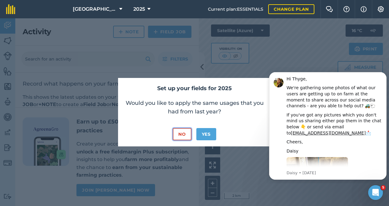
click at [184, 135] on button "No" at bounding box center [182, 134] width 18 height 12
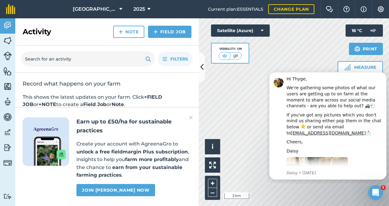
click at [189, 120] on h2 "Earn up to £50/ha for sustainable practices" at bounding box center [133, 126] width 115 height 18
click at [191, 115] on img at bounding box center [191, 117] width 4 height 7
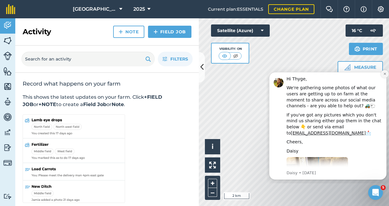
click at [382, 74] on button "Dismiss notification" at bounding box center [384, 74] width 8 height 8
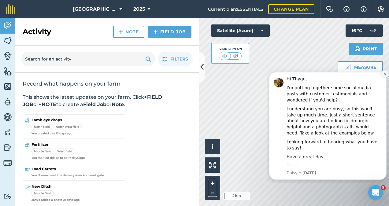
click at [383, 73] on icon "Dismiss notification" at bounding box center [384, 73] width 3 height 3
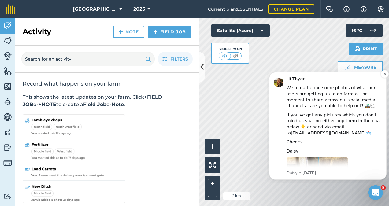
click at [380, 75] on div "Hi Thyge, We're gathering some photos of what our users are getting up to on fa…" at bounding box center [327, 126] width 117 height 108
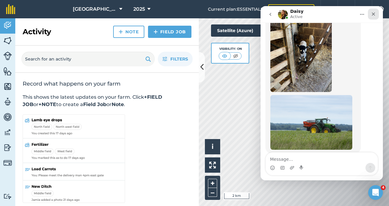
scroll to position [129, 0]
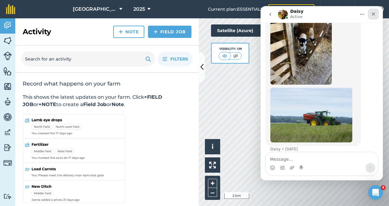
click at [373, 12] on icon "Close" at bounding box center [373, 14] width 5 height 5
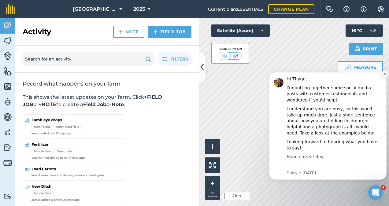
click at [384, 75] on icon "Dismiss notification" at bounding box center [384, 73] width 3 height 3
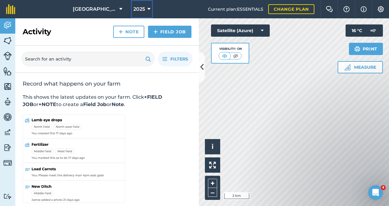
click at [135, 11] on span "2025" at bounding box center [139, 9] width 12 height 7
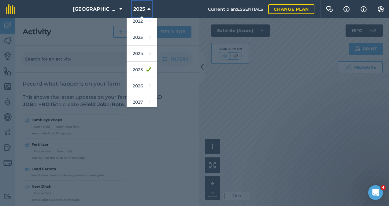
scroll to position [88, 0]
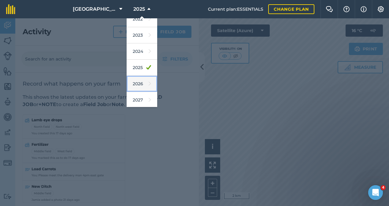
click at [138, 79] on link "2026" at bounding box center [142, 84] width 31 height 16
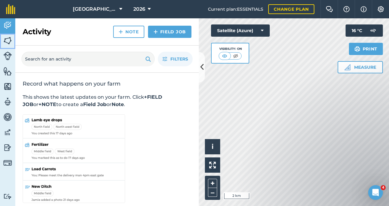
click at [9, 40] on img at bounding box center [7, 40] width 9 height 9
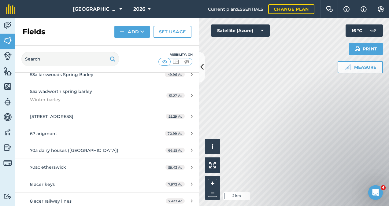
scroll to position [1064, 0]
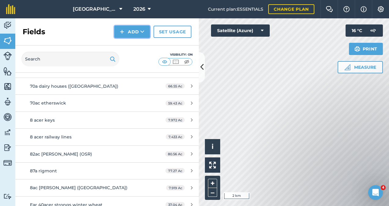
click at [134, 31] on button "Add" at bounding box center [131, 32] width 35 height 12
click at [133, 43] on link "Draw" at bounding box center [132, 45] width 34 height 13
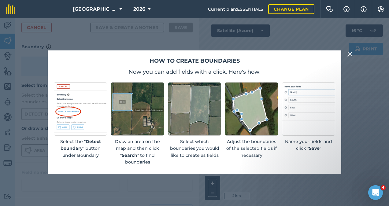
click at [351, 54] on img at bounding box center [350, 53] width 6 height 7
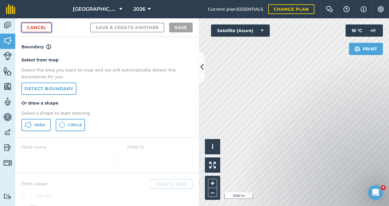
click at [43, 26] on link "Cancel" at bounding box center [36, 28] width 30 height 10
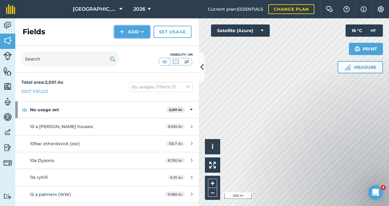
click at [131, 37] on button "Add" at bounding box center [131, 32] width 35 height 12
click at [135, 46] on link "Draw" at bounding box center [132, 45] width 34 height 13
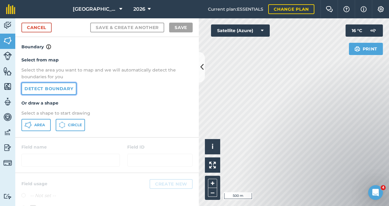
click at [48, 89] on link "Detect boundary" at bounding box center [48, 89] width 55 height 12
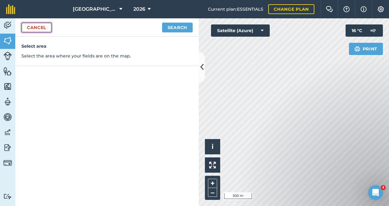
click at [36, 28] on link "Cancel" at bounding box center [36, 28] width 30 height 10
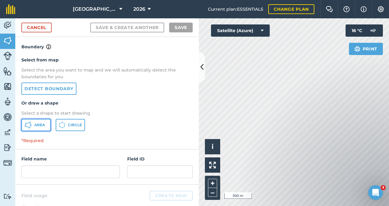
click at [36, 124] on span "Area" at bounding box center [39, 125] width 11 height 5
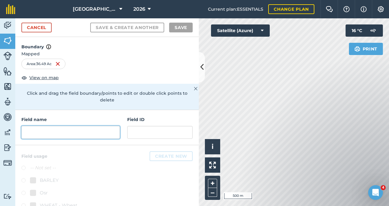
click at [53, 130] on input "text" at bounding box center [70, 132] width 98 height 13
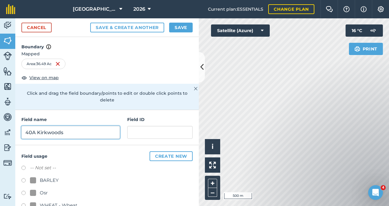
type input "40A Kirkwoods"
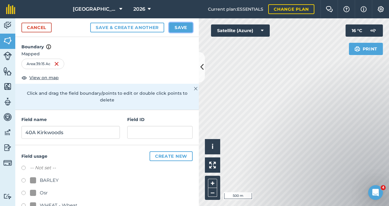
click at [178, 28] on button "Save" at bounding box center [181, 28] width 24 height 10
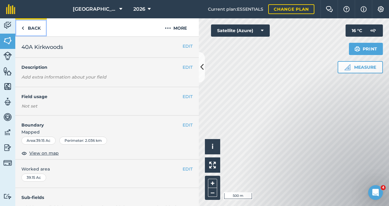
click at [28, 27] on link "Back" at bounding box center [30, 27] width 31 height 18
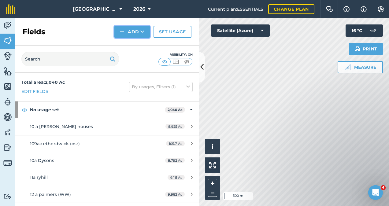
click at [126, 32] on button "Add" at bounding box center [131, 32] width 35 height 12
click at [130, 46] on link "Draw" at bounding box center [132, 45] width 34 height 13
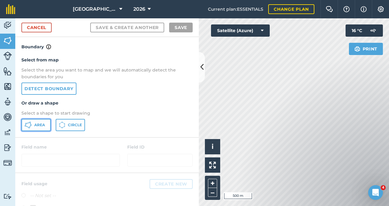
click at [39, 124] on span "Area" at bounding box center [39, 125] width 11 height 5
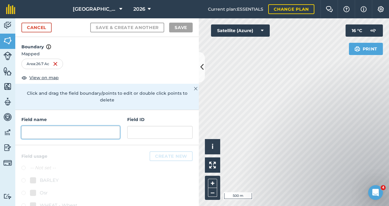
click at [40, 130] on input "text" at bounding box center [70, 132] width 98 height 13
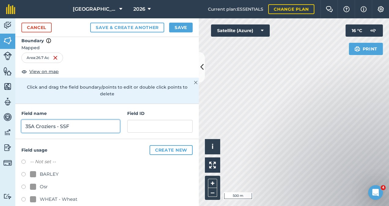
scroll to position [14, 0]
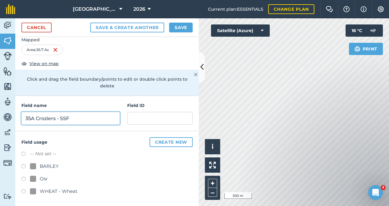
type input "35A Croziers - SSF"
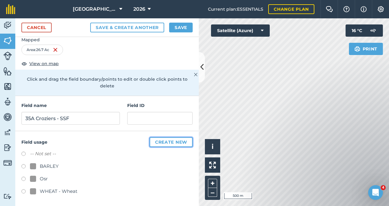
click at [159, 141] on button "Create new" at bounding box center [170, 142] width 43 height 10
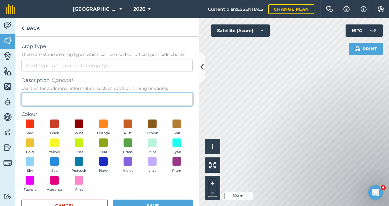
click at [61, 101] on input "Description Optional Use this for additional information such as rotation timin…" at bounding box center [106, 99] width 171 height 13
type input "SFI scheme"
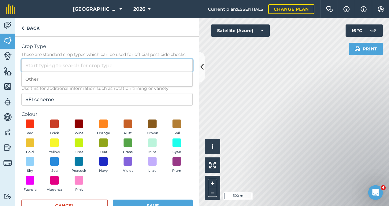
click at [92, 65] on input "Crop Type These are standard crop types which can be used for official pesticid…" at bounding box center [106, 65] width 171 height 13
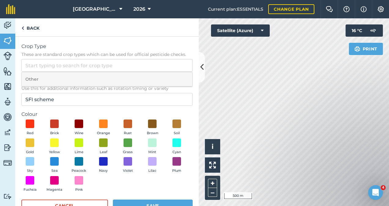
click at [78, 79] on li "Other" at bounding box center [107, 79] width 171 height 14
type input "Other"
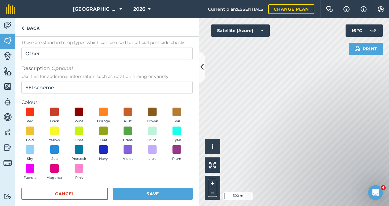
scroll to position [18, 0]
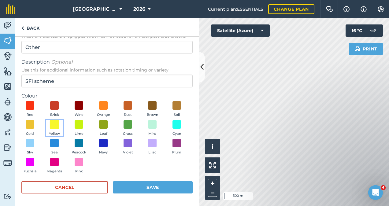
click at [59, 125] on span at bounding box center [54, 123] width 9 height 9
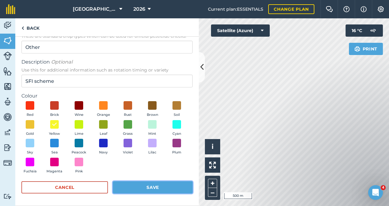
click at [165, 190] on button "Save" at bounding box center [153, 187] width 80 height 12
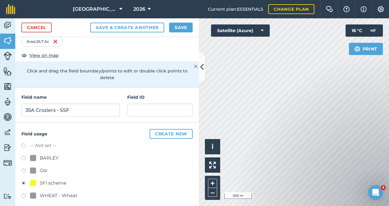
scroll to position [27, 0]
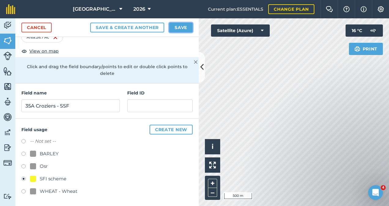
click at [180, 29] on button "Save" at bounding box center [181, 28] width 24 height 10
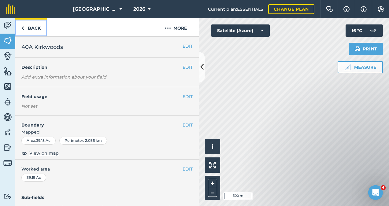
click at [29, 26] on link "Back" at bounding box center [30, 27] width 31 height 18
click at [182, 97] on button "EDIT" at bounding box center [187, 96] width 10 height 7
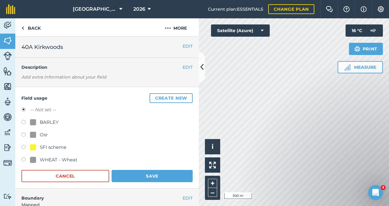
click at [38, 145] on div "SFI scheme" at bounding box center [48, 147] width 36 height 7
radio input "true"
radio input "false"
click at [154, 174] on button "Save" at bounding box center [152, 176] width 81 height 12
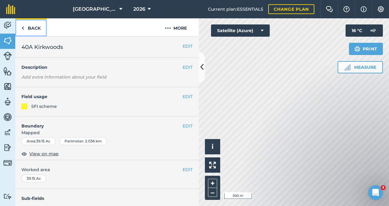
click at [24, 27] on link "Back" at bounding box center [30, 27] width 31 height 18
click at [29, 28] on link "Back" at bounding box center [30, 27] width 31 height 18
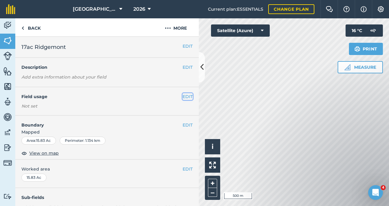
click at [182, 96] on button "EDIT" at bounding box center [187, 96] width 10 height 7
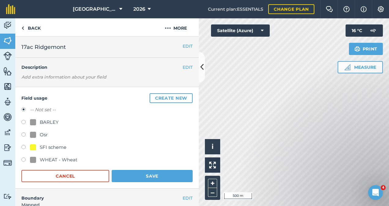
click at [44, 145] on div "SFI scheme" at bounding box center [53, 147] width 27 height 7
radio input "true"
radio input "false"
click at [145, 174] on button "Save" at bounding box center [152, 176] width 81 height 12
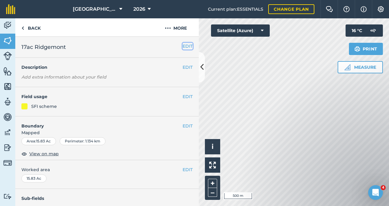
click at [186, 46] on button "EDIT" at bounding box center [187, 46] width 10 height 7
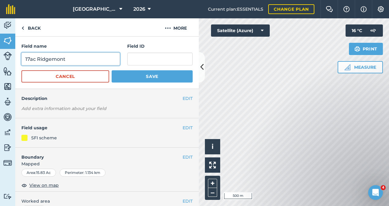
click at [99, 58] on input "17ac Ridgemont" at bounding box center [70, 59] width 98 height 13
type input "17ac Ridgemont - [GEOGRAPHIC_DATA]"
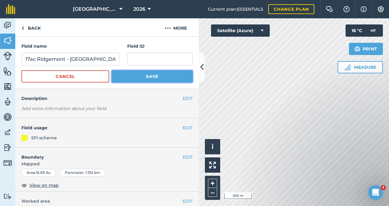
click at [130, 73] on button "Save" at bounding box center [152, 76] width 81 height 12
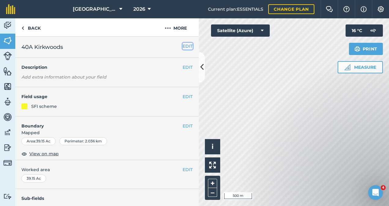
click at [186, 47] on button "EDIT" at bounding box center [187, 46] width 10 height 7
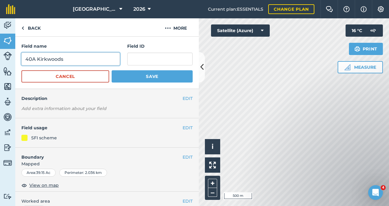
click at [62, 59] on input "40A Kirkwoods" at bounding box center [70, 59] width 98 height 13
click at [65, 60] on input "40A Kirkwoods -SSF" at bounding box center [70, 59] width 98 height 13
type input "40A Kirkwoods - SSF"
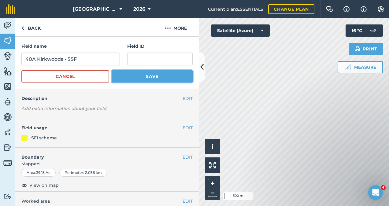
click at [154, 75] on button "Save" at bounding box center [152, 76] width 81 height 12
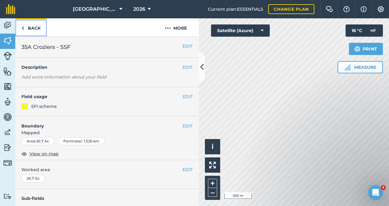
click at [29, 28] on link "Back" at bounding box center [30, 27] width 31 height 18
click at [32, 27] on link "Back" at bounding box center [30, 27] width 31 height 18
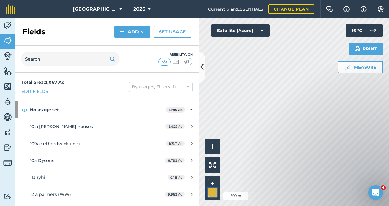
click at [213, 191] on button "–" at bounding box center [212, 192] width 9 height 9
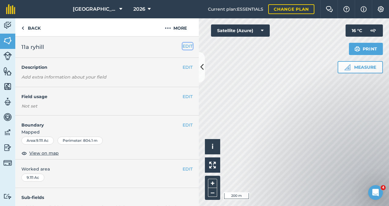
click at [182, 46] on button "EDIT" at bounding box center [187, 46] width 10 height 7
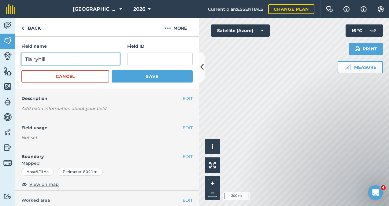
click at [60, 61] on input "11a ryhill" at bounding box center [70, 59] width 98 height 13
type input "11a ryhill - STUDENE"
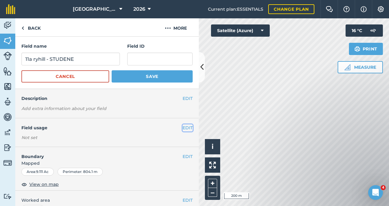
click at [182, 127] on button "EDIT" at bounding box center [187, 127] width 10 height 7
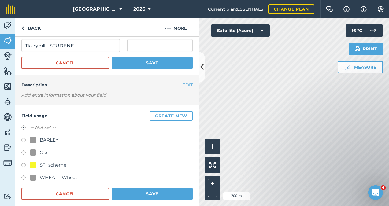
scroll to position [16, 0]
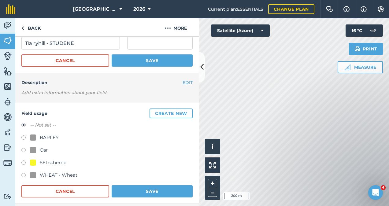
click at [52, 166] on div "SFI scheme" at bounding box center [53, 162] width 27 height 7
radio input "true"
radio input "false"
drag, startPoint x: 45, startPoint y: 42, endPoint x: 22, endPoint y: 42, distance: 22.3
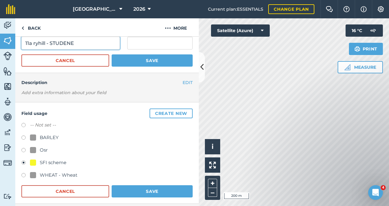
click at [22, 42] on input "11a ryhill - STUDENE" at bounding box center [70, 43] width 98 height 13
type input "11A RYEHILL - STUDENE"
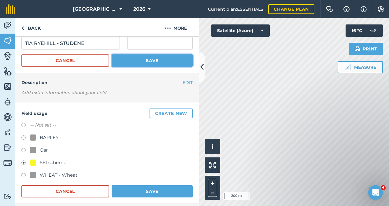
click at [160, 56] on button "Save" at bounding box center [152, 60] width 81 height 12
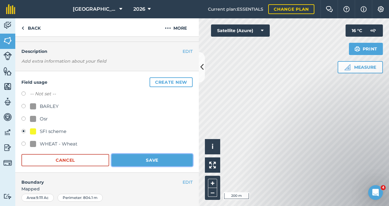
click at [156, 156] on button "Save" at bounding box center [152, 160] width 81 height 12
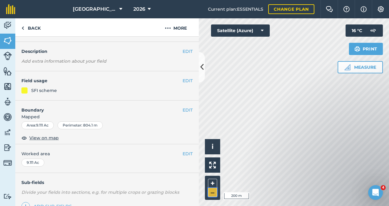
click at [214, 193] on button "–" at bounding box center [212, 192] width 9 height 9
click at [29, 30] on link "Back" at bounding box center [30, 27] width 31 height 18
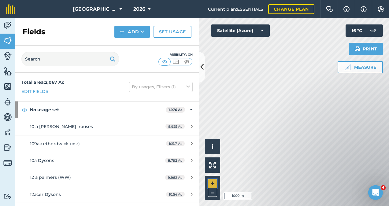
click at [211, 181] on button "+" at bounding box center [212, 183] width 9 height 9
click at [134, 32] on button "Add" at bounding box center [131, 32] width 35 height 12
click at [131, 46] on link "Draw" at bounding box center [132, 45] width 34 height 13
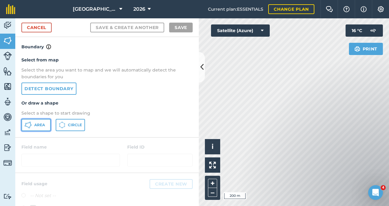
click at [40, 125] on span "Area" at bounding box center [39, 125] width 11 height 5
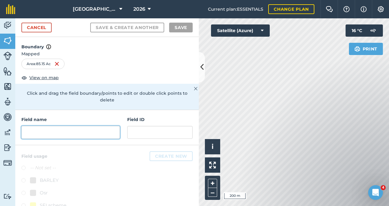
click at [52, 128] on input "text" at bounding box center [70, 132] width 98 height 13
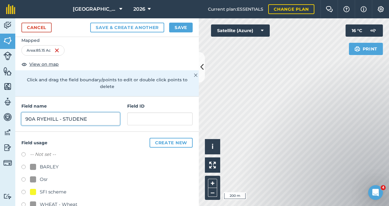
scroll to position [27, 0]
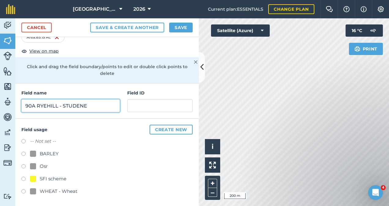
type input "90A RYEHILL - STUDENE"
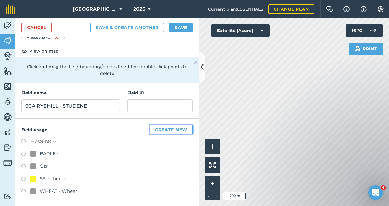
click at [170, 130] on button "Create new" at bounding box center [170, 130] width 43 height 10
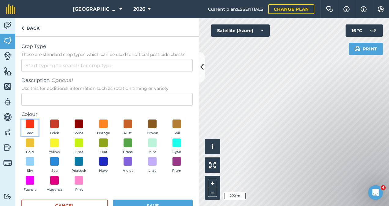
click at [36, 126] on button "Red" at bounding box center [29, 127] width 17 height 17
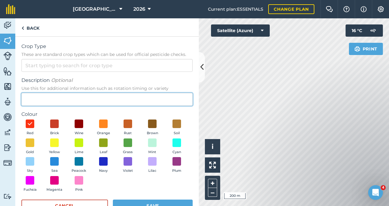
click at [58, 98] on input "Description Optional Use this for additional information such as rotation timin…" at bounding box center [106, 99] width 171 height 13
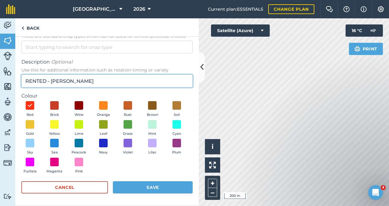
type input "RENTED - [PERSON_NAME]"
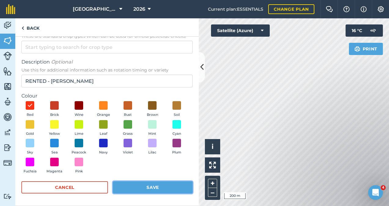
click at [146, 187] on button "Save" at bounding box center [153, 187] width 80 height 12
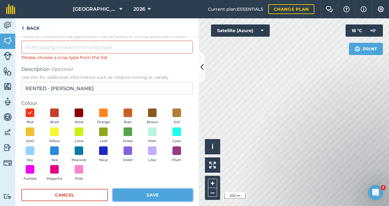
scroll to position [0, 0]
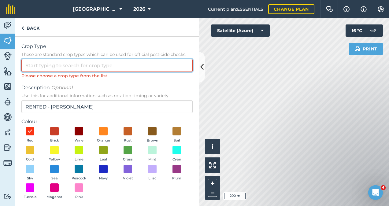
click at [105, 64] on input "Crop Type These are standard crop types which can be used for official pesticid…" at bounding box center [106, 65] width 171 height 13
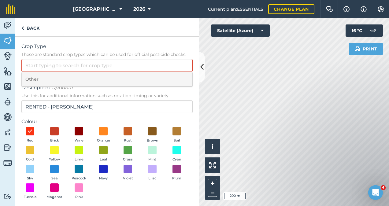
click at [23, 79] on li "Other" at bounding box center [107, 79] width 171 height 14
type input "Other"
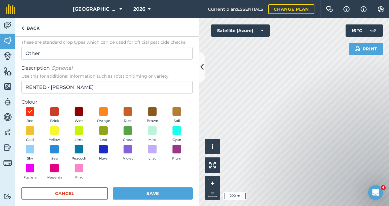
scroll to position [18, 0]
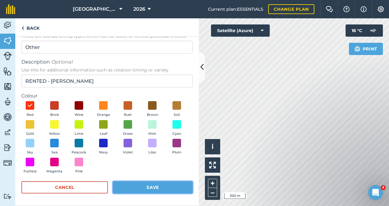
click at [154, 185] on button "Save" at bounding box center [153, 187] width 80 height 12
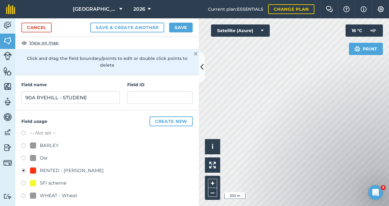
scroll to position [39, 0]
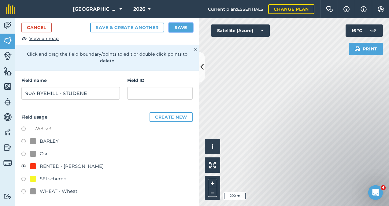
click at [183, 27] on button "Save" at bounding box center [181, 28] width 24 height 10
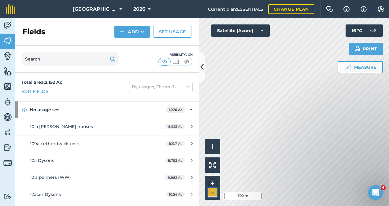
click at [210, 195] on button "–" at bounding box center [212, 192] width 9 height 9
click at [210, 193] on button "–" at bounding box center [212, 192] width 9 height 9
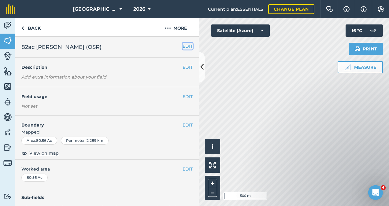
click at [182, 45] on button "EDIT" at bounding box center [187, 46] width 10 height 7
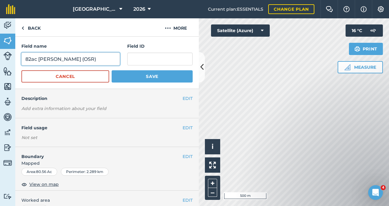
click at [89, 60] on input "82ac [PERSON_NAME] (OSR)" at bounding box center [70, 59] width 98 height 13
click at [36, 59] on input "82ac [PERSON_NAME] - SSF" at bounding box center [70, 59] width 98 height 13
drag, startPoint x: 59, startPoint y: 59, endPoint x: 36, endPoint y: 60, distance: 23.2
click at [36, 60] on input "82A [PERSON_NAME] - SSF" at bounding box center [70, 59] width 98 height 13
type input "82A [PERSON_NAME] - SSF"
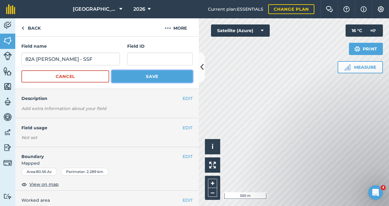
click at [140, 79] on button "Save" at bounding box center [152, 76] width 81 height 12
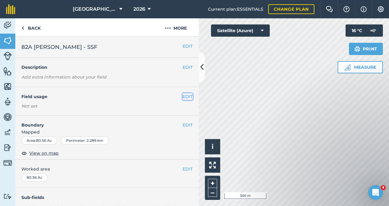
click at [184, 94] on button "EDIT" at bounding box center [187, 96] width 10 height 7
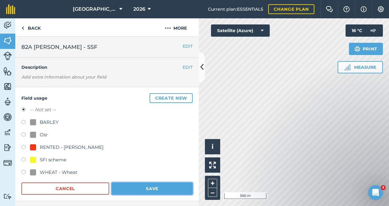
click at [149, 185] on button "Save" at bounding box center [152, 188] width 81 height 12
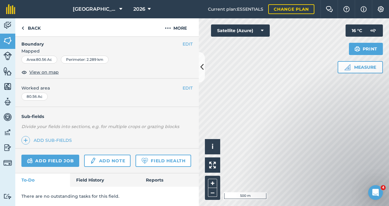
scroll to position [97, 0]
click at [26, 27] on link "Back" at bounding box center [30, 27] width 31 height 18
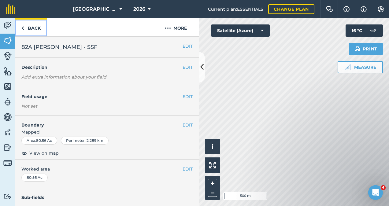
click at [34, 28] on link "Back" at bounding box center [30, 27] width 31 height 18
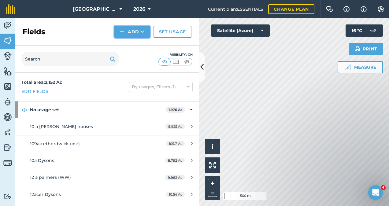
click at [124, 32] on img at bounding box center [122, 31] width 4 height 7
click at [132, 42] on link "Draw" at bounding box center [132, 45] width 34 height 13
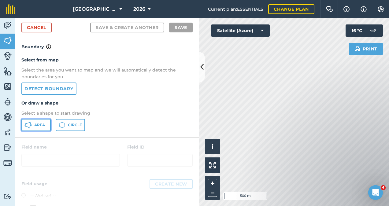
click at [43, 126] on span "Area" at bounding box center [39, 125] width 11 height 5
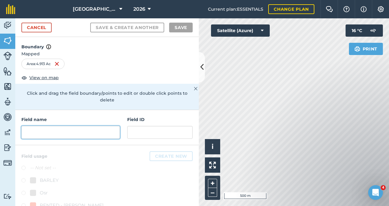
click at [67, 131] on input "text" at bounding box center [70, 132] width 98 height 13
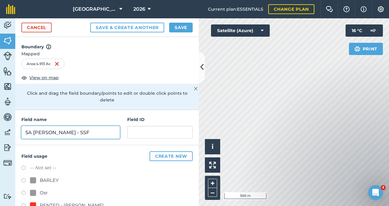
scroll to position [39, 0]
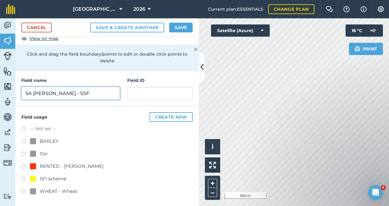
type input "5A [PERSON_NAME] - SSF"
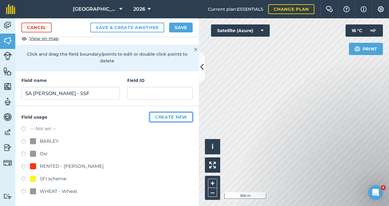
click at [166, 116] on button "Create new" at bounding box center [170, 117] width 43 height 10
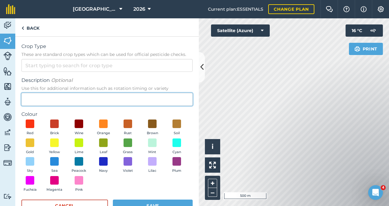
click at [53, 98] on input "Description Optional Use this for additional information such as rotation timin…" at bounding box center [106, 99] width 171 height 13
type input "Grass"
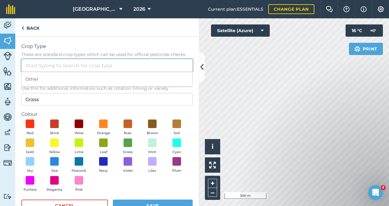
click at [74, 67] on input "Crop Type These are standard crop types which can be used for official pesticid…" at bounding box center [106, 65] width 171 height 13
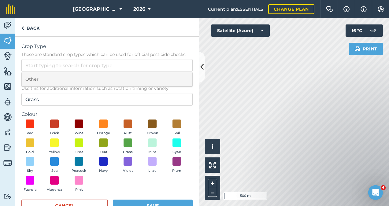
click at [59, 82] on li "Other" at bounding box center [107, 79] width 171 height 14
type input "Other"
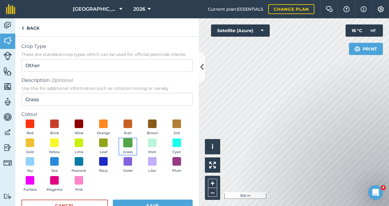
click at [133, 145] on span at bounding box center [127, 142] width 9 height 9
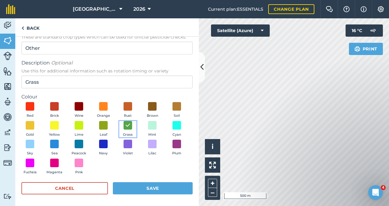
scroll to position [18, 0]
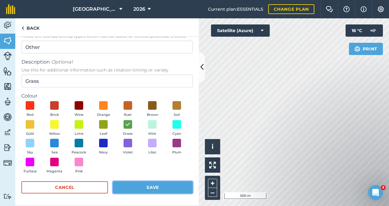
click at [155, 188] on button "Save" at bounding box center [153, 187] width 80 height 12
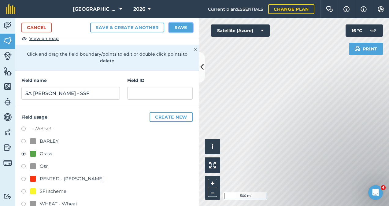
click at [182, 30] on button "Save" at bounding box center [181, 28] width 24 height 10
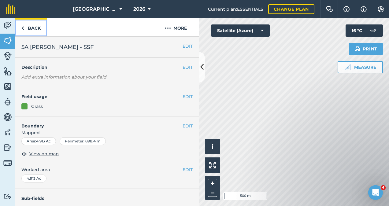
click at [27, 30] on link "Back" at bounding box center [30, 27] width 31 height 18
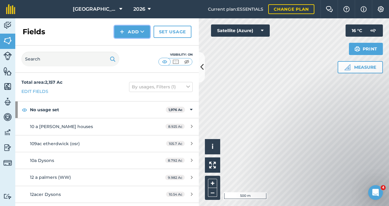
click at [135, 28] on button "Add" at bounding box center [131, 32] width 35 height 12
click at [135, 46] on link "Draw" at bounding box center [132, 45] width 34 height 13
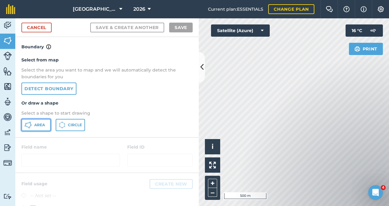
click at [31, 122] on icon at bounding box center [27, 124] width 7 height 7
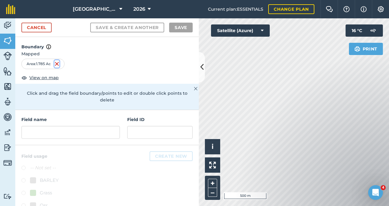
click at [59, 62] on img at bounding box center [56, 63] width 5 height 7
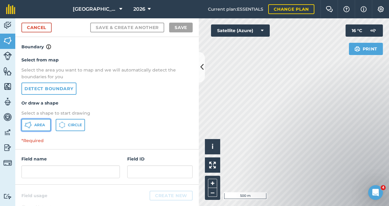
click at [34, 122] on button "Area" at bounding box center [35, 125] width 29 height 12
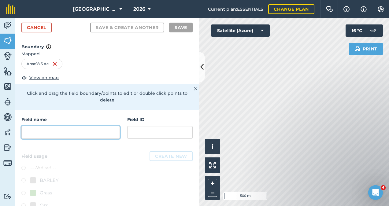
click at [44, 133] on input "text" at bounding box center [70, 132] width 98 height 13
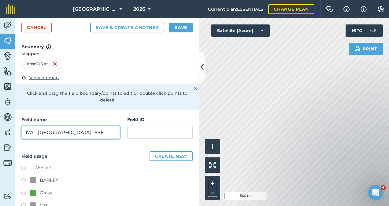
click at [66, 130] on input "17A - [GEOGRAPHIC_DATA] -SSF" at bounding box center [70, 132] width 98 height 13
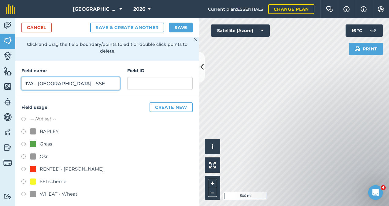
scroll to position [52, 0]
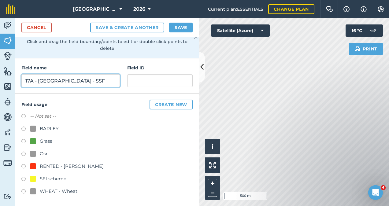
type input "17A - [GEOGRAPHIC_DATA] - SSF"
click at [45, 142] on div "Grass" at bounding box center [46, 141] width 12 height 7
radio input "true"
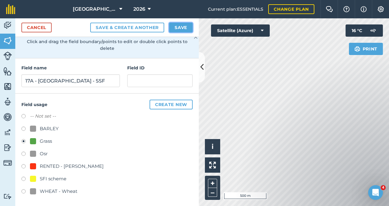
click at [182, 28] on button "Save" at bounding box center [181, 28] width 24 height 10
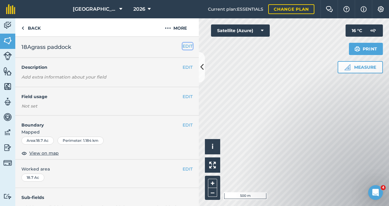
click at [182, 47] on button "EDIT" at bounding box center [187, 46] width 10 height 7
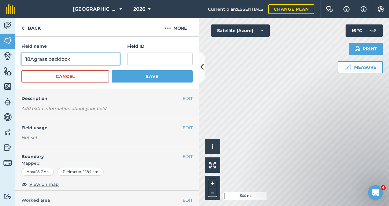
click at [31, 59] on input "18Agrass paddock" at bounding box center [70, 59] width 98 height 13
drag, startPoint x: 101, startPoint y: 58, endPoint x: 38, endPoint y: 62, distance: 63.1
click at [38, 62] on input "20 A grass paddock" at bounding box center [70, 59] width 98 height 13
type input "20 A - [PERSON_NAME] - SSF"
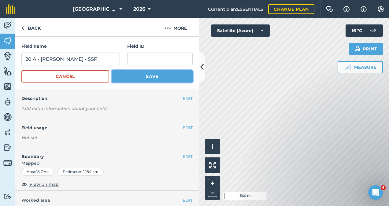
click at [142, 75] on button "Save" at bounding box center [152, 76] width 81 height 12
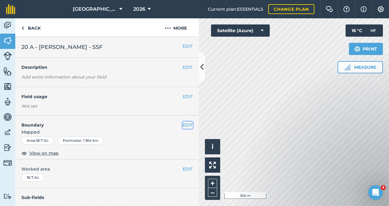
click at [185, 125] on button "EDIT" at bounding box center [187, 125] width 10 height 7
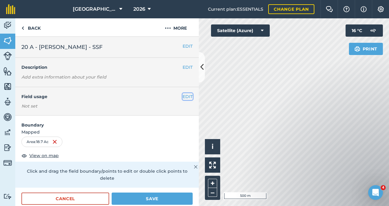
click at [183, 95] on button "EDIT" at bounding box center [187, 96] width 10 height 7
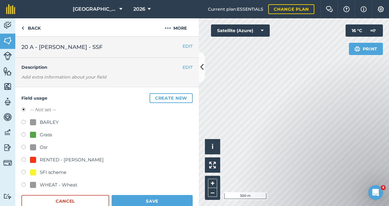
click at [42, 132] on div "Grass" at bounding box center [46, 134] width 12 height 7
radio input "true"
radio input "false"
click at [147, 200] on button "Save" at bounding box center [152, 201] width 81 height 12
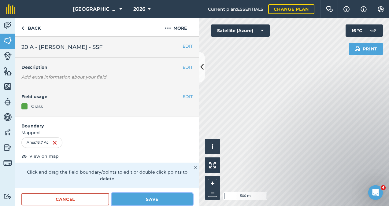
click at [167, 201] on button "Save" at bounding box center [152, 199] width 81 height 12
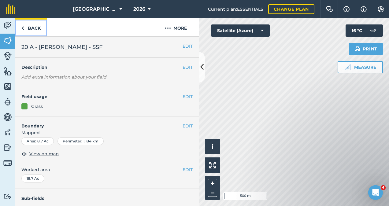
click at [32, 31] on link "Back" at bounding box center [30, 27] width 31 height 18
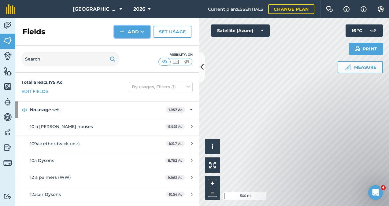
click at [132, 35] on button "Add" at bounding box center [131, 32] width 35 height 12
click at [136, 44] on link "Draw" at bounding box center [132, 45] width 34 height 13
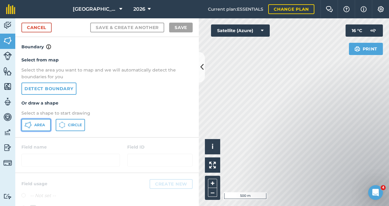
click at [42, 126] on span "Area" at bounding box center [39, 125] width 11 height 5
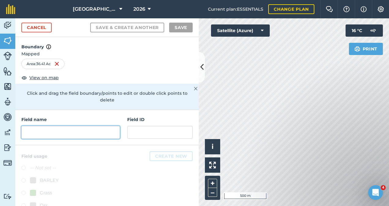
click at [53, 132] on input "text" at bounding box center [70, 132] width 98 height 13
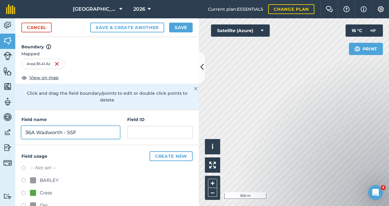
type input "36A Wadworth - SSF"
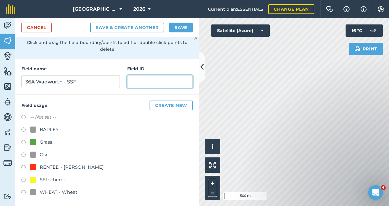
scroll to position [52, 0]
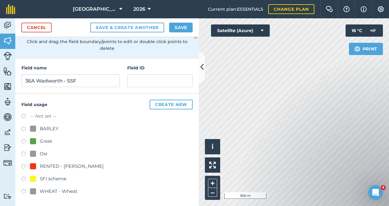
click at [42, 142] on div "Grass" at bounding box center [46, 141] width 12 height 7
radio input "true"
click at [174, 28] on button "Save" at bounding box center [181, 28] width 24 height 10
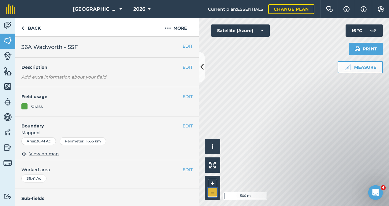
click at [215, 192] on button "–" at bounding box center [212, 192] width 9 height 9
click at [214, 192] on button "–" at bounding box center [212, 192] width 9 height 9
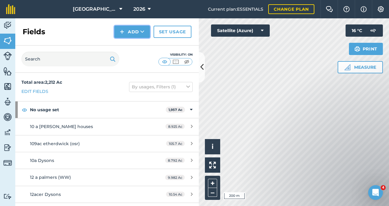
click at [138, 32] on button "Add" at bounding box center [131, 32] width 35 height 12
click at [139, 43] on link "Draw" at bounding box center [132, 45] width 34 height 13
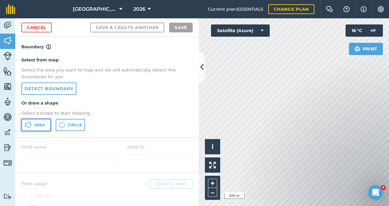
click at [41, 124] on span "Area" at bounding box center [39, 125] width 11 height 5
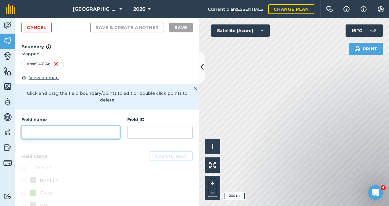
click at [47, 130] on input "text" at bounding box center [70, 132] width 98 height 13
click at [57, 62] on img at bounding box center [56, 63] width 5 height 7
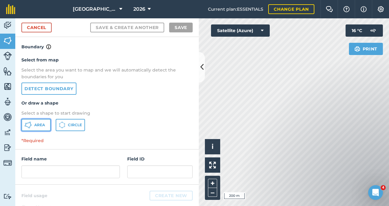
click at [37, 124] on span "Area" at bounding box center [39, 125] width 11 height 5
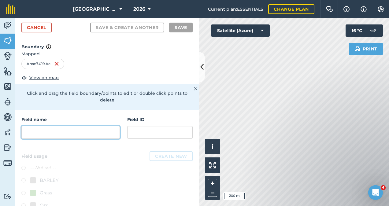
click at [44, 137] on input "text" at bounding box center [70, 132] width 98 height 13
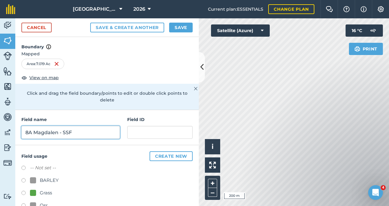
scroll to position [52, 0]
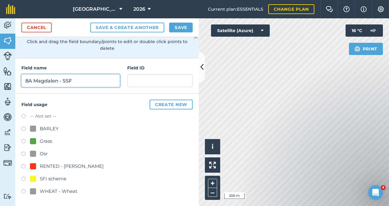
type input "8A Magdalen - SSF"
click at [39, 142] on div "Grass" at bounding box center [41, 141] width 22 height 7
radio input "true"
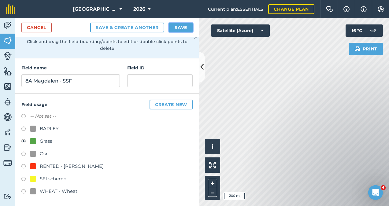
click at [188, 28] on button "Save" at bounding box center [181, 28] width 24 height 10
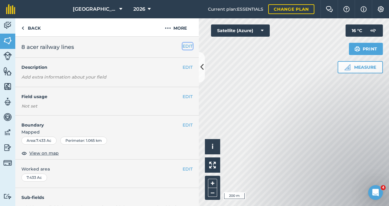
click at [183, 46] on button "EDIT" at bounding box center [187, 46] width 10 height 7
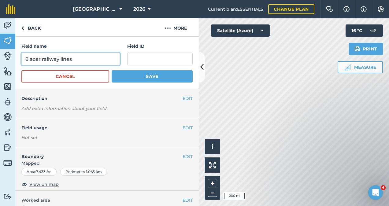
drag, startPoint x: 82, startPoint y: 61, endPoint x: 30, endPoint y: 59, distance: 52.3
click at [30, 59] on input "8 acer railway lines" at bounding box center [70, 59] width 98 height 13
type input "8A Railway Lines - SSF"
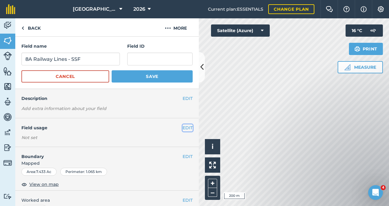
click at [182, 130] on button "EDIT" at bounding box center [187, 127] width 10 height 7
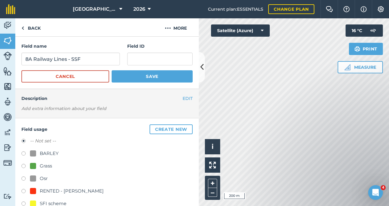
click at [58, 201] on div "SFI scheme" at bounding box center [53, 203] width 27 height 7
radio input "true"
radio input "false"
click at [152, 73] on button "Save" at bounding box center [152, 76] width 81 height 12
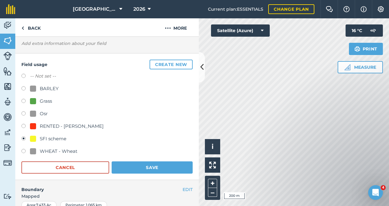
scroll to position [40, 0]
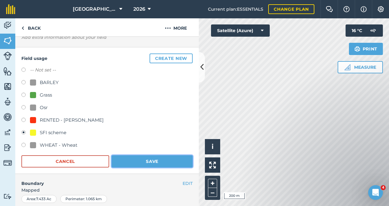
click at [160, 161] on button "Save" at bounding box center [152, 161] width 81 height 12
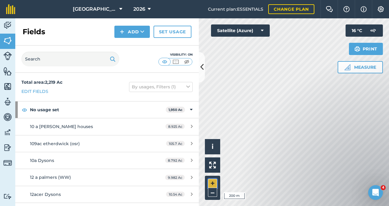
click at [212, 182] on button "+" at bounding box center [212, 183] width 9 height 9
click at [133, 36] on button "Add" at bounding box center [131, 32] width 35 height 12
click at [131, 48] on link "Draw" at bounding box center [132, 45] width 34 height 13
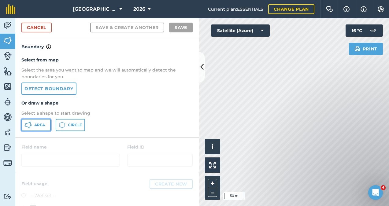
click at [34, 124] on button "Area" at bounding box center [35, 125] width 29 height 12
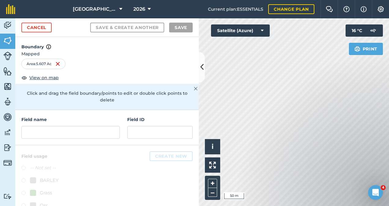
click at [79, 124] on div "Field name" at bounding box center [70, 127] width 98 height 23
click at [78, 128] on input "text" at bounding box center [70, 132] width 98 height 13
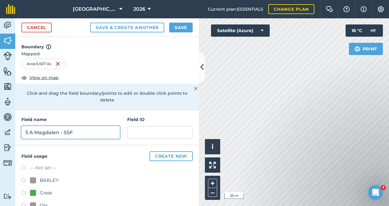
type input "5 A Magdalen - SSF"
click at [35, 191] on div at bounding box center [33, 193] width 6 height 6
radio input "true"
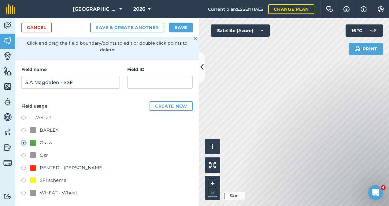
scroll to position [52, 0]
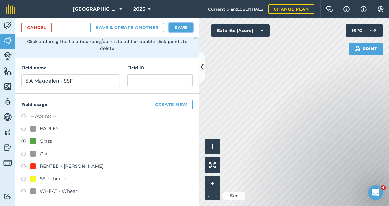
click at [178, 26] on button "Save" at bounding box center [181, 28] width 24 height 10
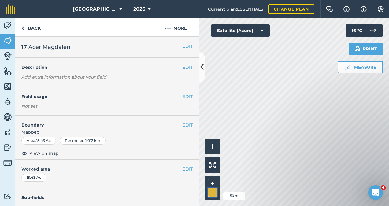
click at [208, 195] on button "–" at bounding box center [212, 192] width 9 height 9
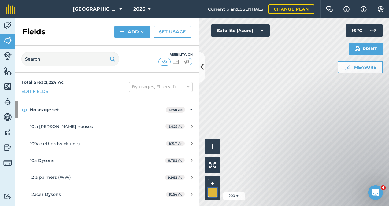
click at [215, 193] on button "–" at bounding box center [212, 192] width 9 height 9
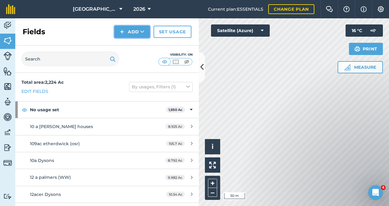
click at [120, 35] on button "Add" at bounding box center [131, 32] width 35 height 12
click at [122, 44] on link "Draw" at bounding box center [132, 45] width 34 height 13
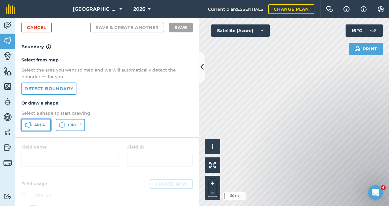
click at [42, 123] on span "Area" at bounding box center [39, 125] width 11 height 5
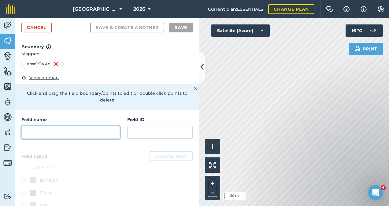
click at [61, 132] on input "text" at bounding box center [70, 132] width 98 height 13
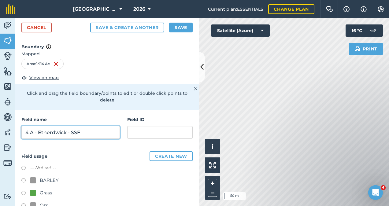
type input "4 A - Etherdwick - SSF"
click at [46, 192] on div "Grass" at bounding box center [46, 192] width 12 height 7
radio input "true"
click at [54, 132] on input "4 A - Etherdwick - SSF" at bounding box center [70, 132] width 98 height 13
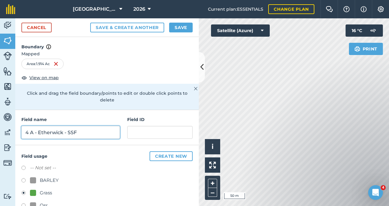
type input "4 A - Etherwick - SSF"
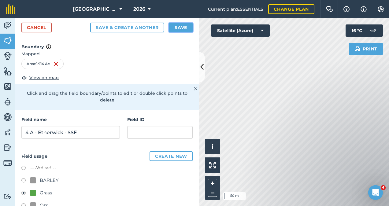
click at [182, 29] on button "Save" at bounding box center [181, 28] width 24 height 10
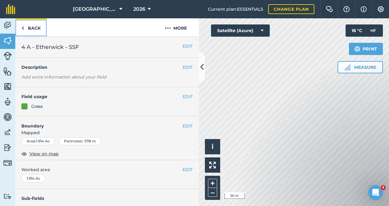
click at [35, 29] on link "Back" at bounding box center [30, 27] width 31 height 18
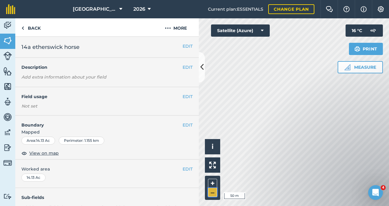
click at [211, 192] on button "–" at bounding box center [212, 192] width 9 height 9
click at [24, 25] on img at bounding box center [22, 27] width 3 height 7
click at [214, 193] on button "–" at bounding box center [212, 192] width 9 height 9
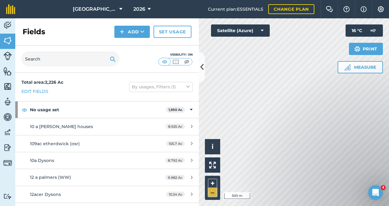
click at [209, 191] on button "–" at bounding box center [212, 192] width 9 height 9
click at [212, 181] on button "+" at bounding box center [212, 183] width 9 height 9
click at [148, 9] on icon at bounding box center [149, 9] width 3 height 7
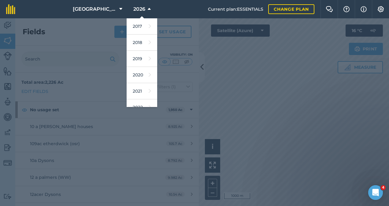
click at [251, 83] on div at bounding box center [194, 112] width 389 height 188
